Goal: Transaction & Acquisition: Purchase product/service

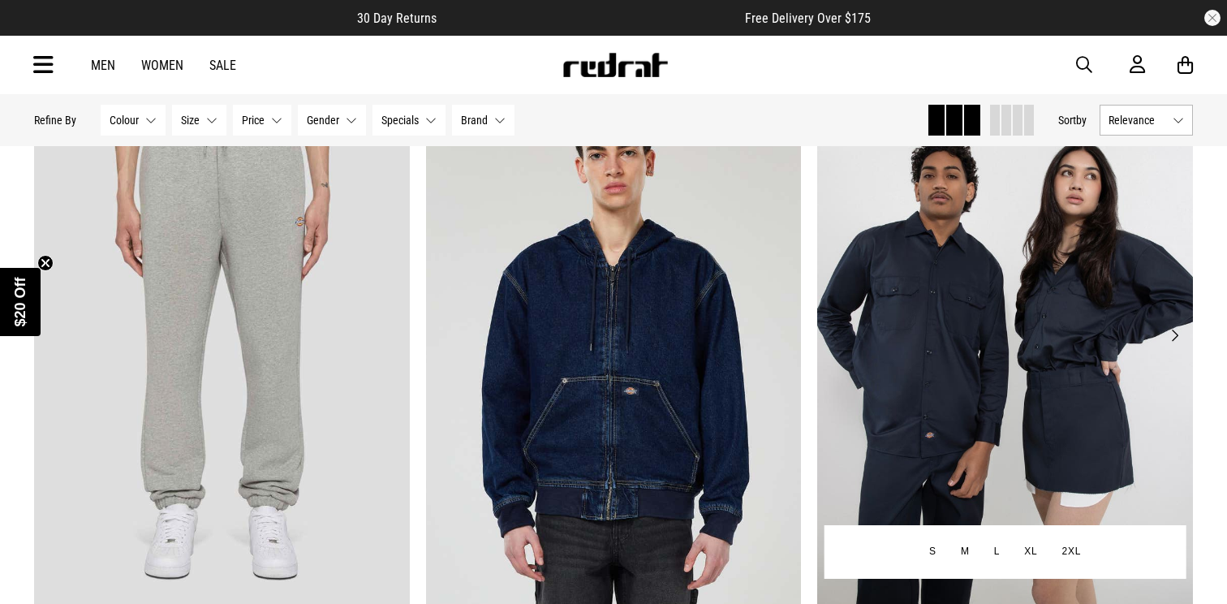
scroll to position [221, 0]
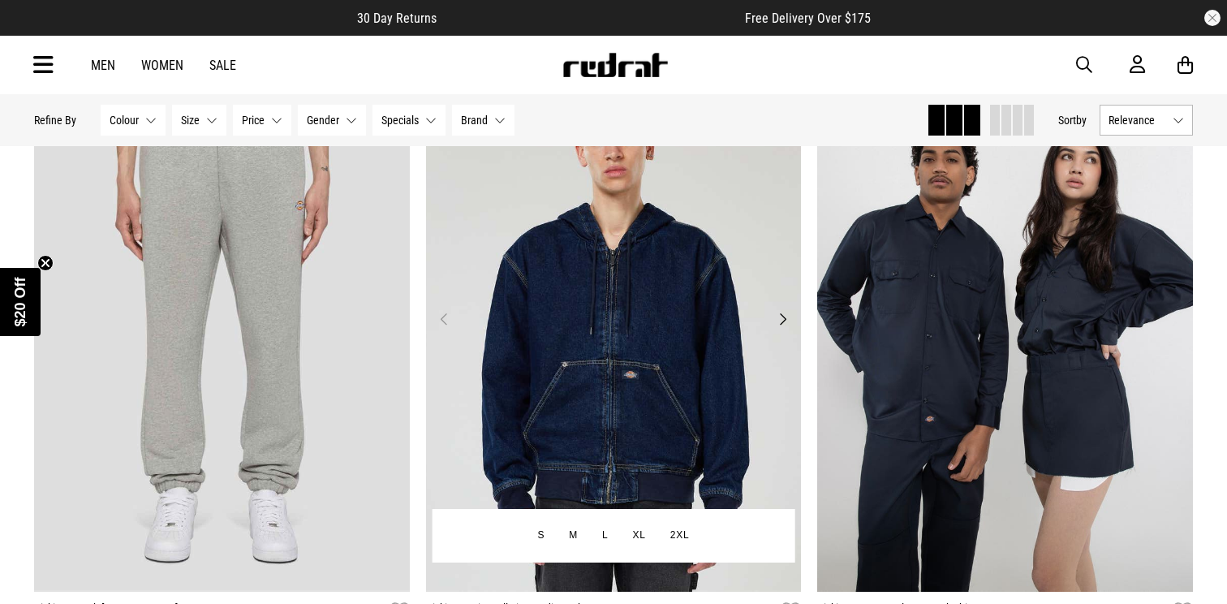
click at [786, 320] on button "Next" at bounding box center [783, 318] width 20 height 19
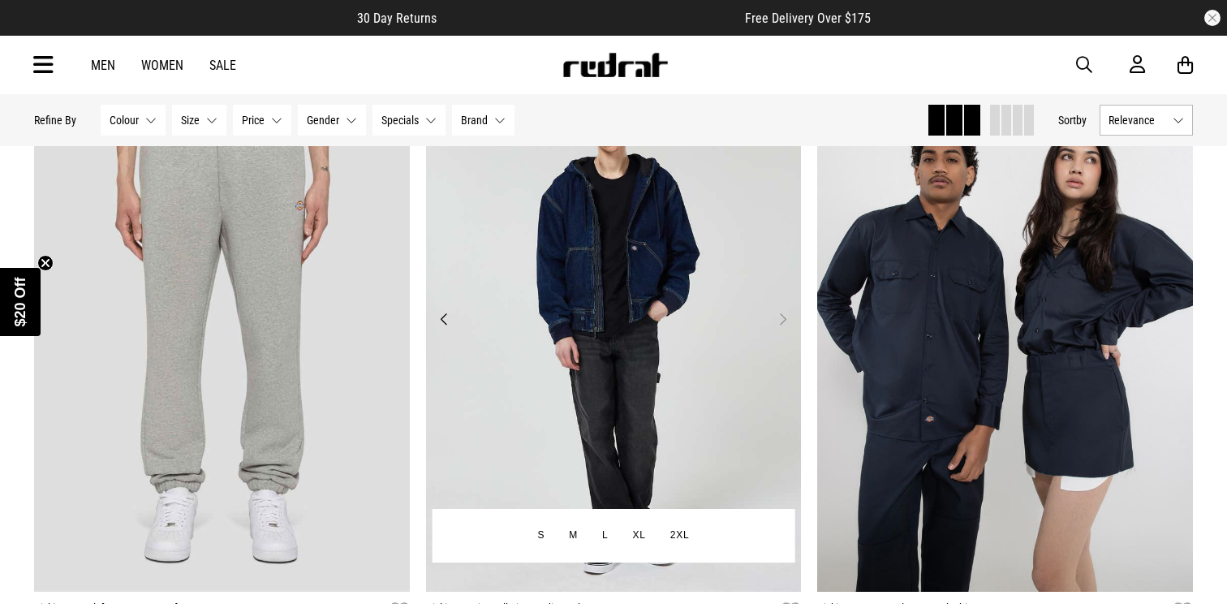
click at [786, 320] on button "Next" at bounding box center [783, 318] width 20 height 19
click at [783, 321] on button "Next" at bounding box center [783, 318] width 20 height 19
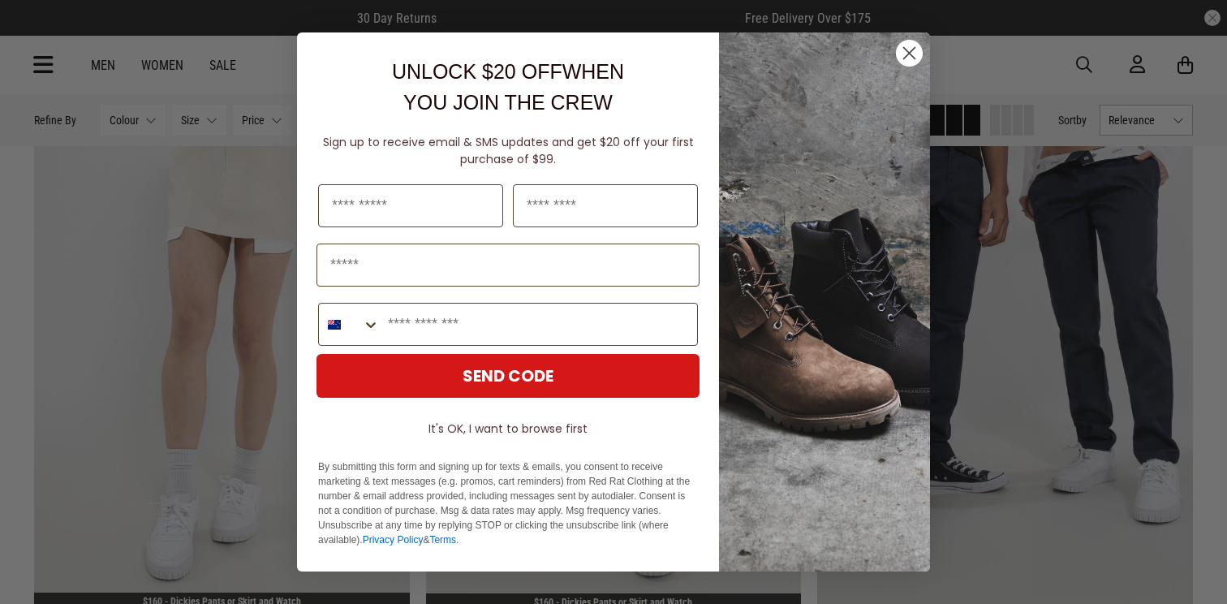
scroll to position [1501, 0]
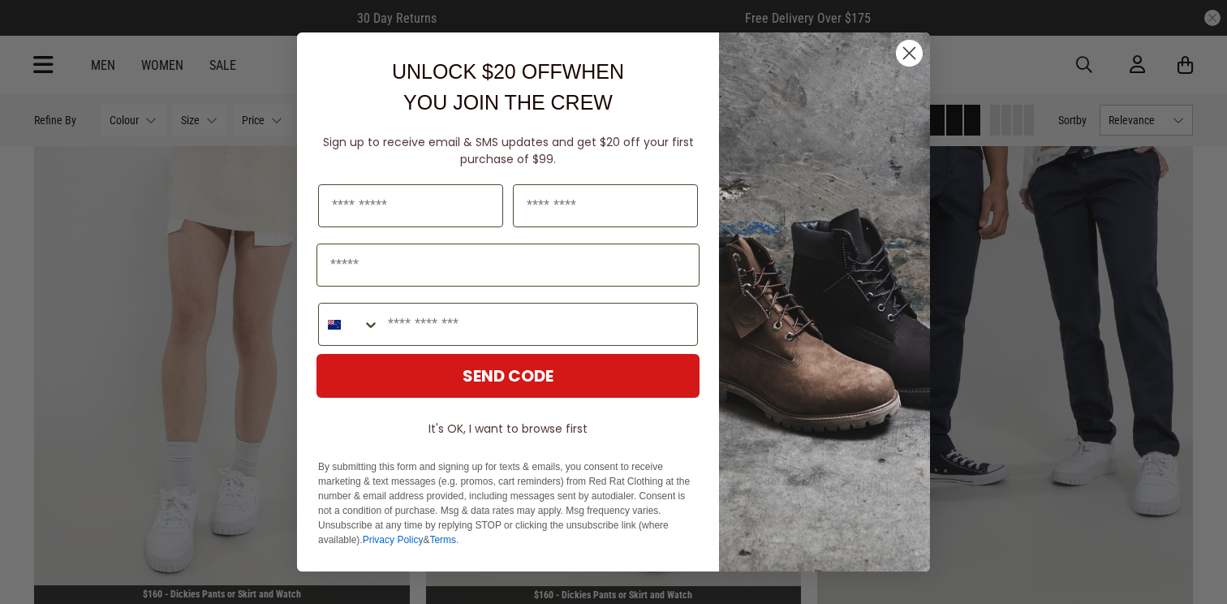
click at [909, 54] on circle "Close dialog" at bounding box center [909, 53] width 27 height 27
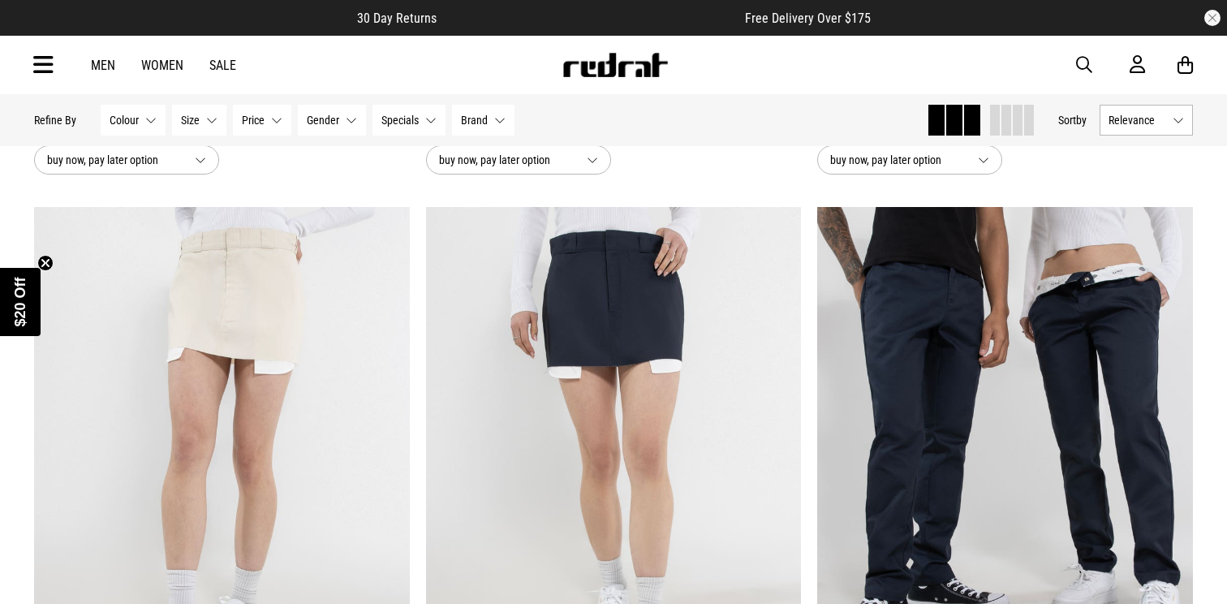
scroll to position [1361, 0]
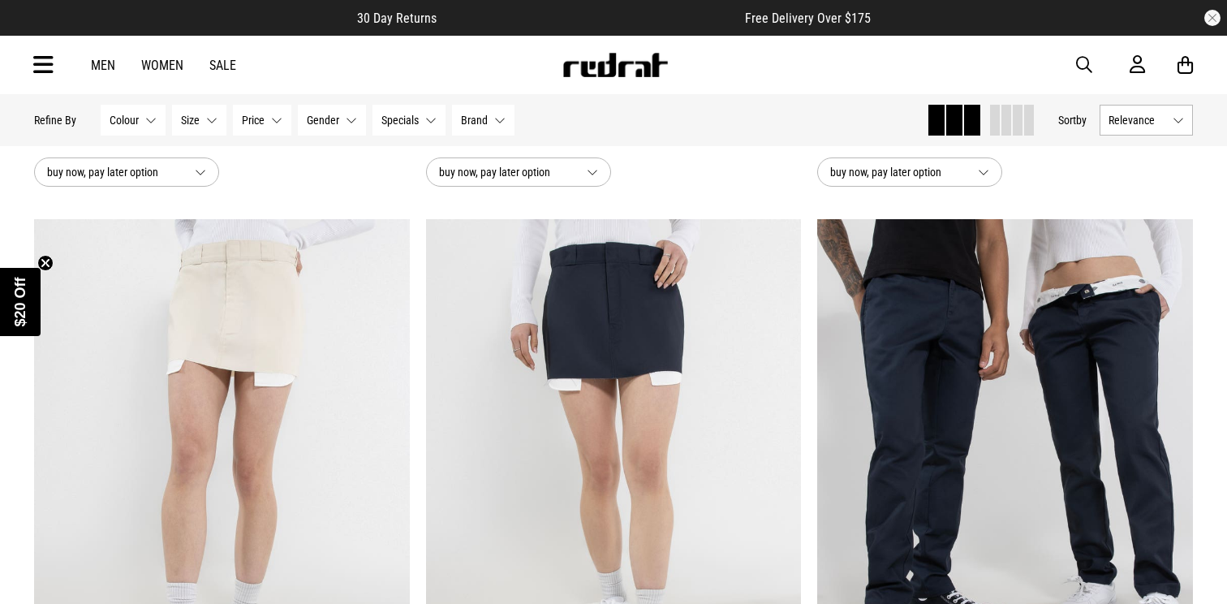
click at [109, 62] on link "Men" at bounding box center [103, 65] width 24 height 15
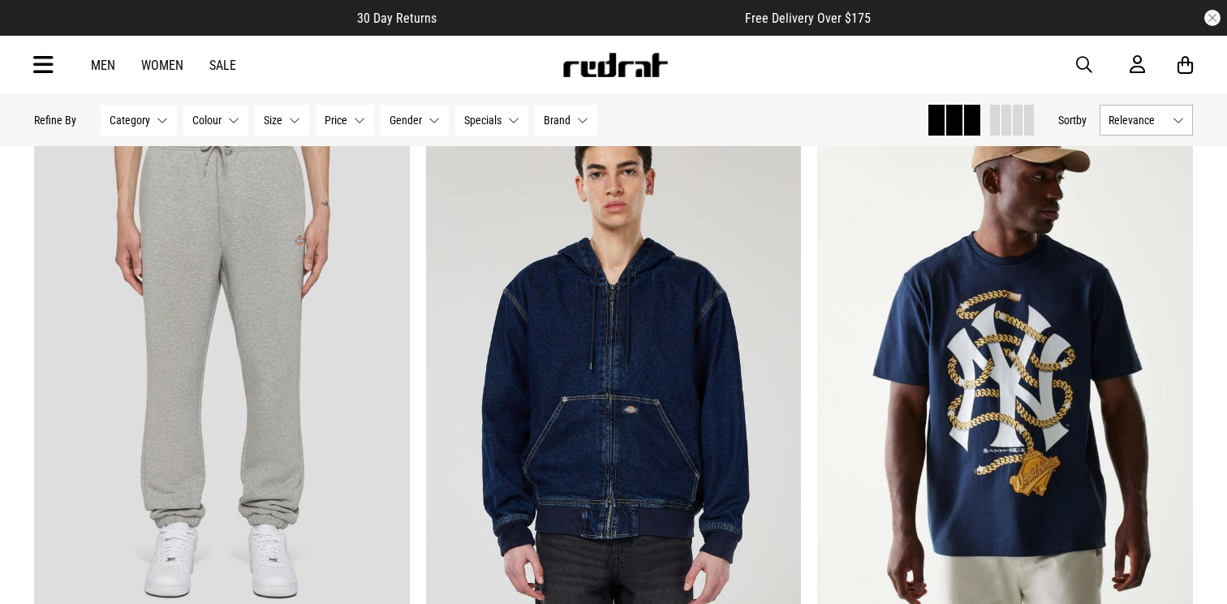
click at [143, 113] on button "Category None selected" at bounding box center [139, 120] width 76 height 31
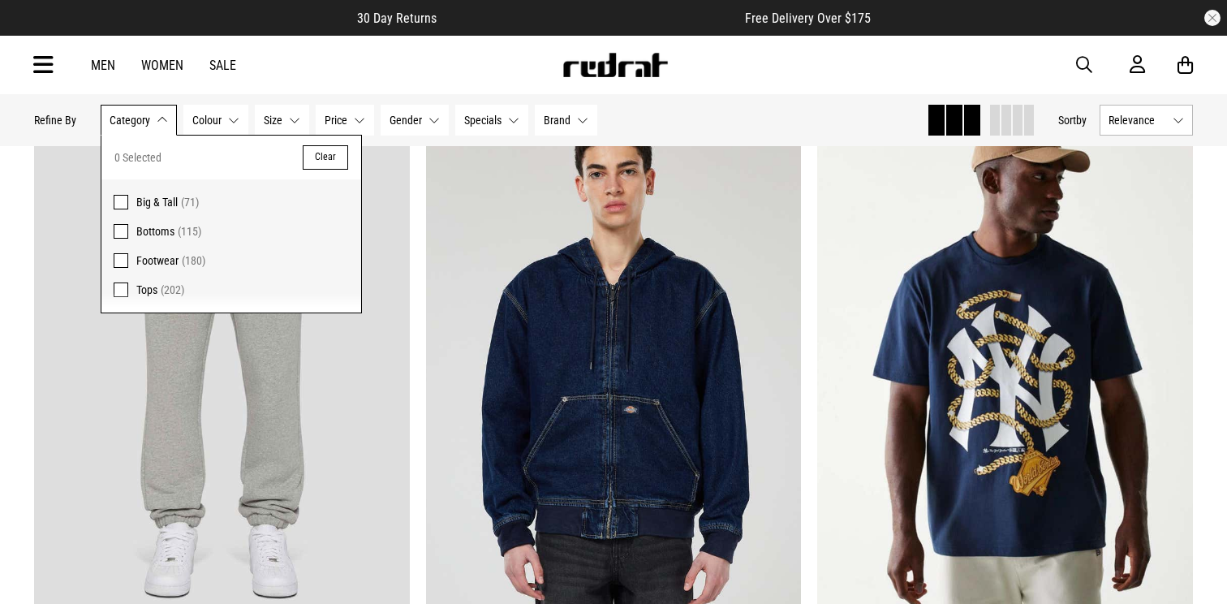
click at [143, 113] on button "Category None selected" at bounding box center [139, 120] width 76 height 31
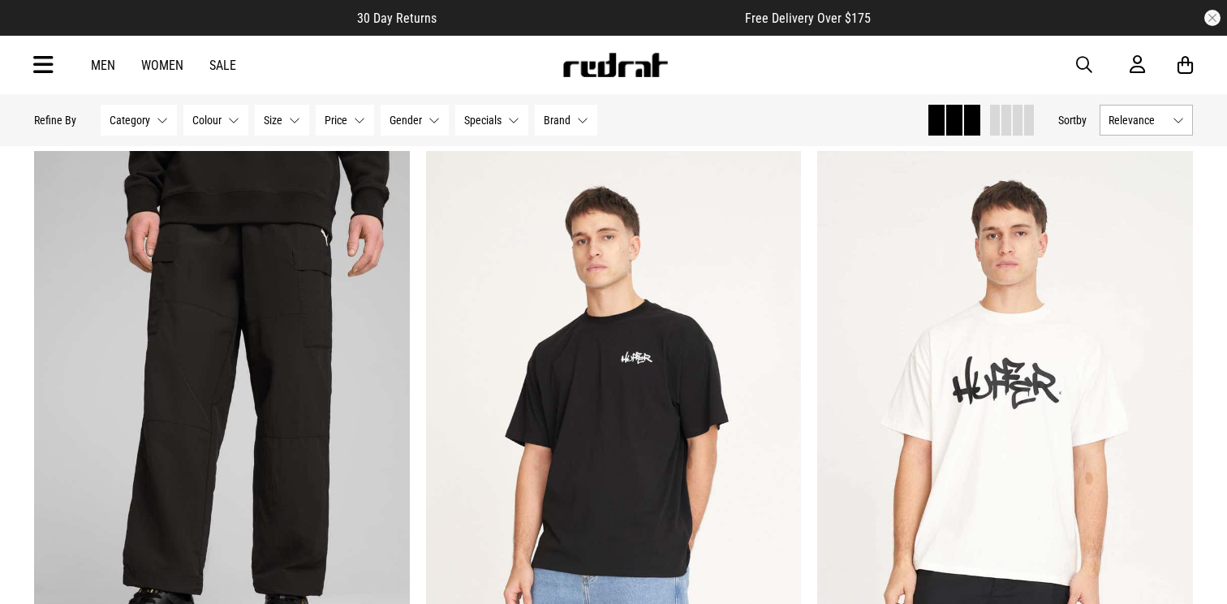
scroll to position [4647, 0]
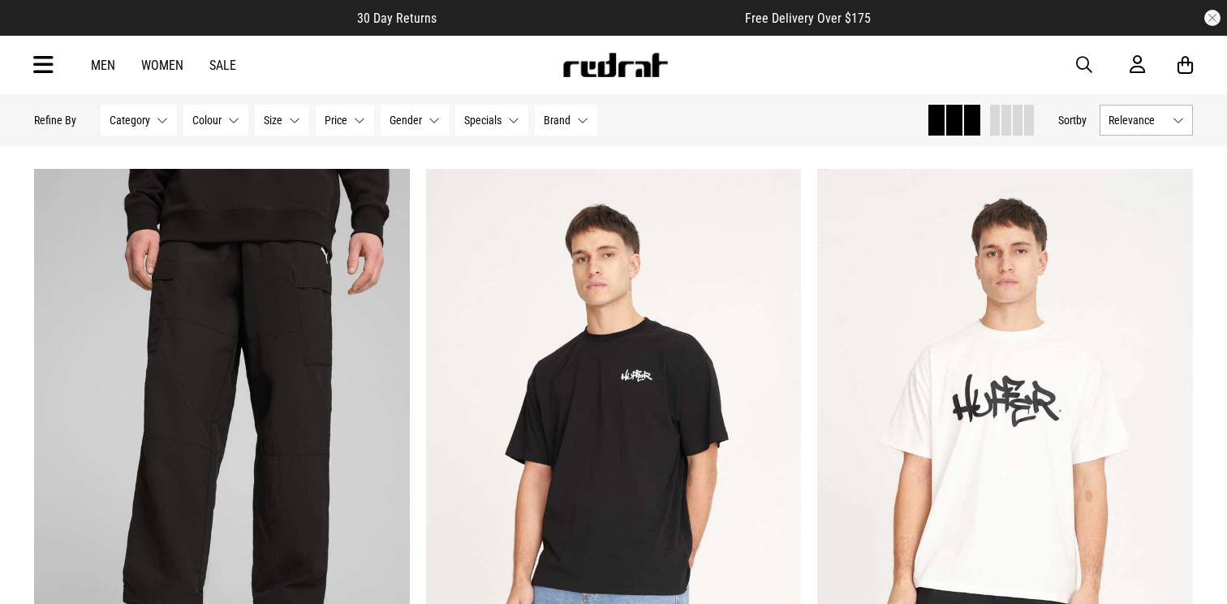
click at [1082, 58] on span "button" at bounding box center [1084, 64] width 16 height 19
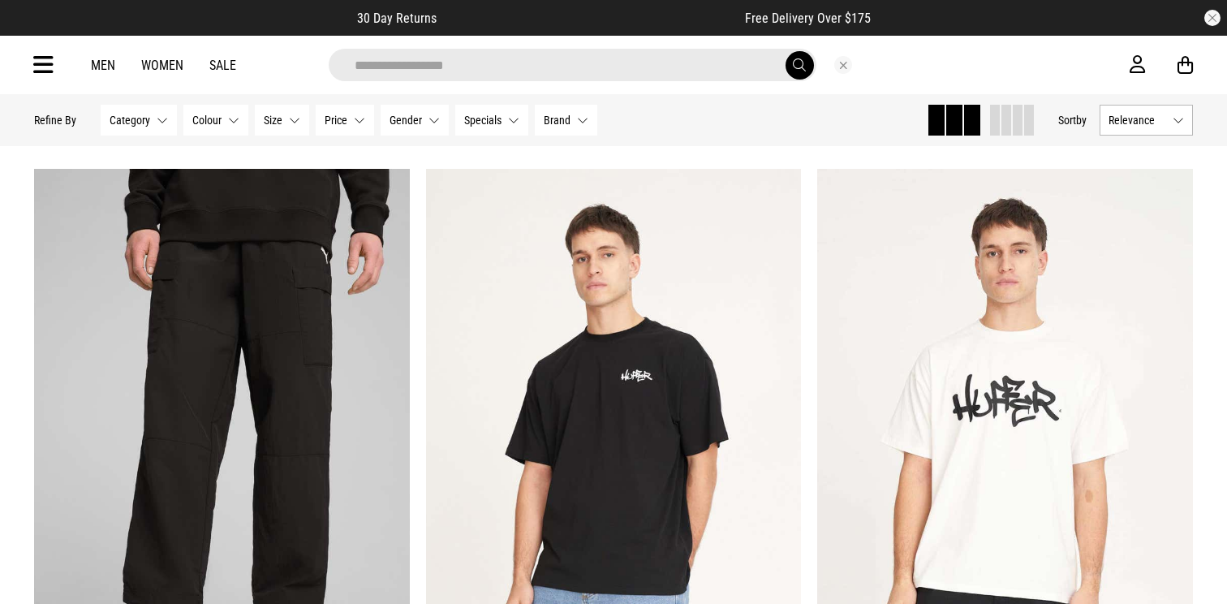
type input "**********"
click at [786, 51] on button "submit" at bounding box center [800, 65] width 28 height 28
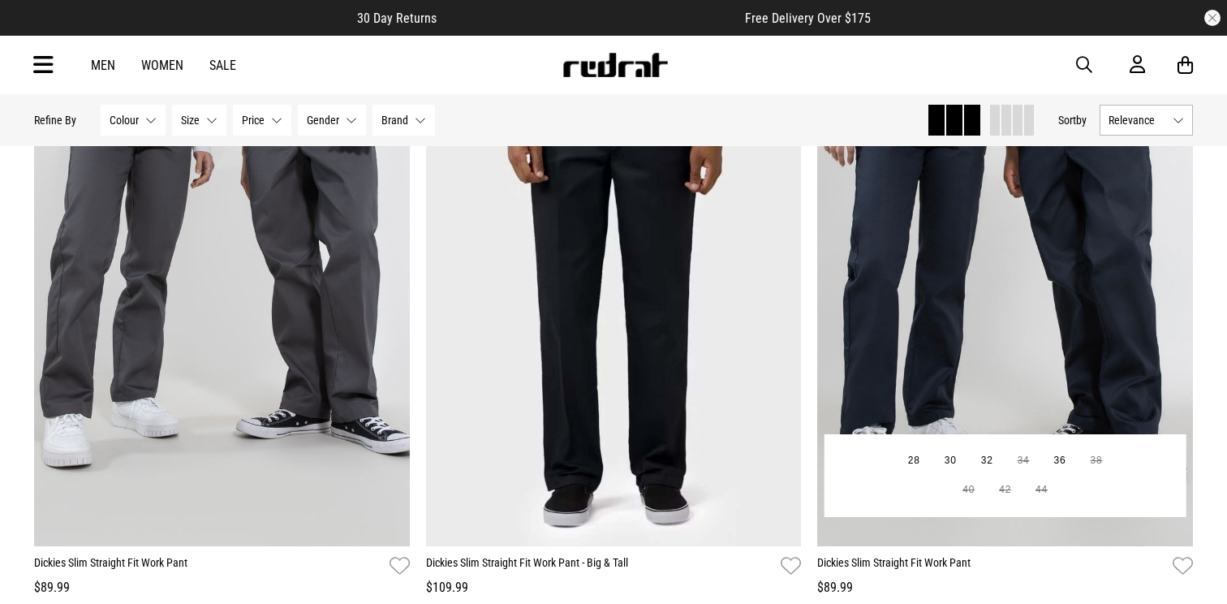
scroll to position [880, 0]
